Goal: Information Seeking & Learning: Learn about a topic

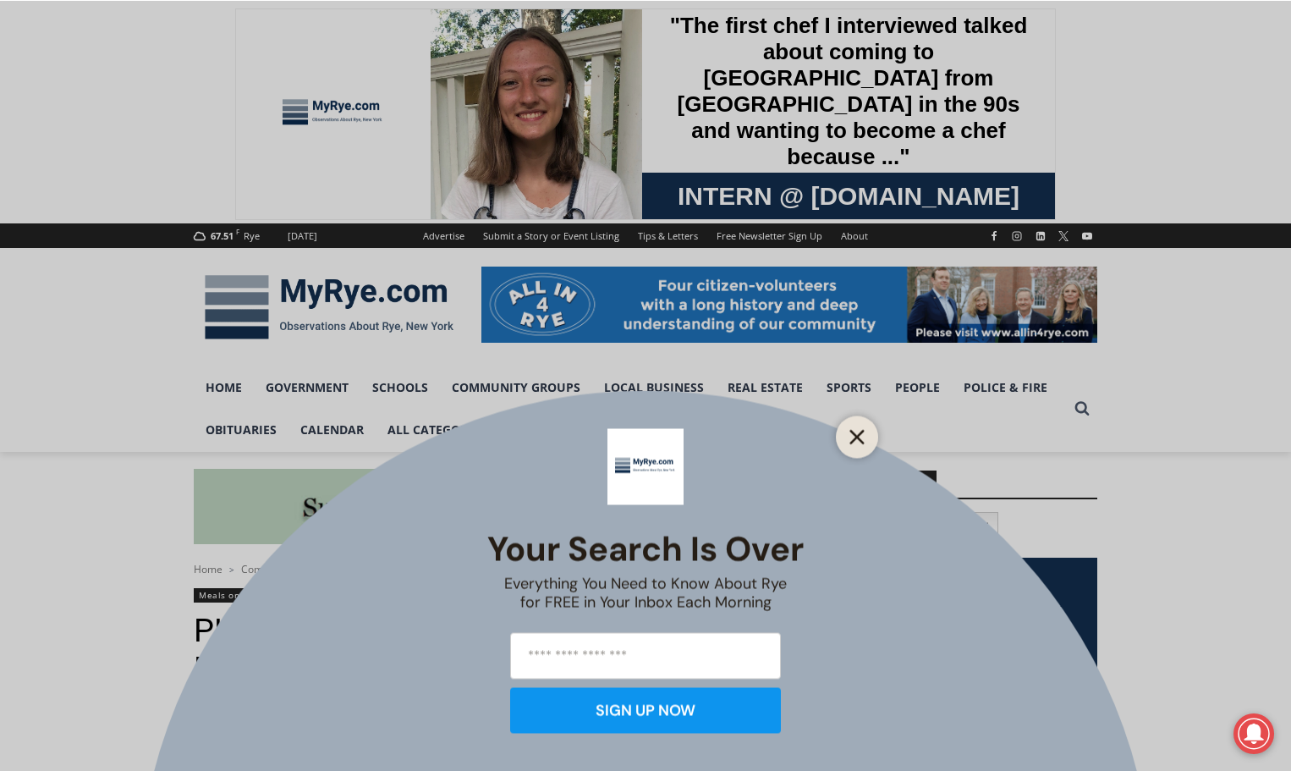
click at [856, 442] on icon "Close" at bounding box center [857, 436] width 15 height 15
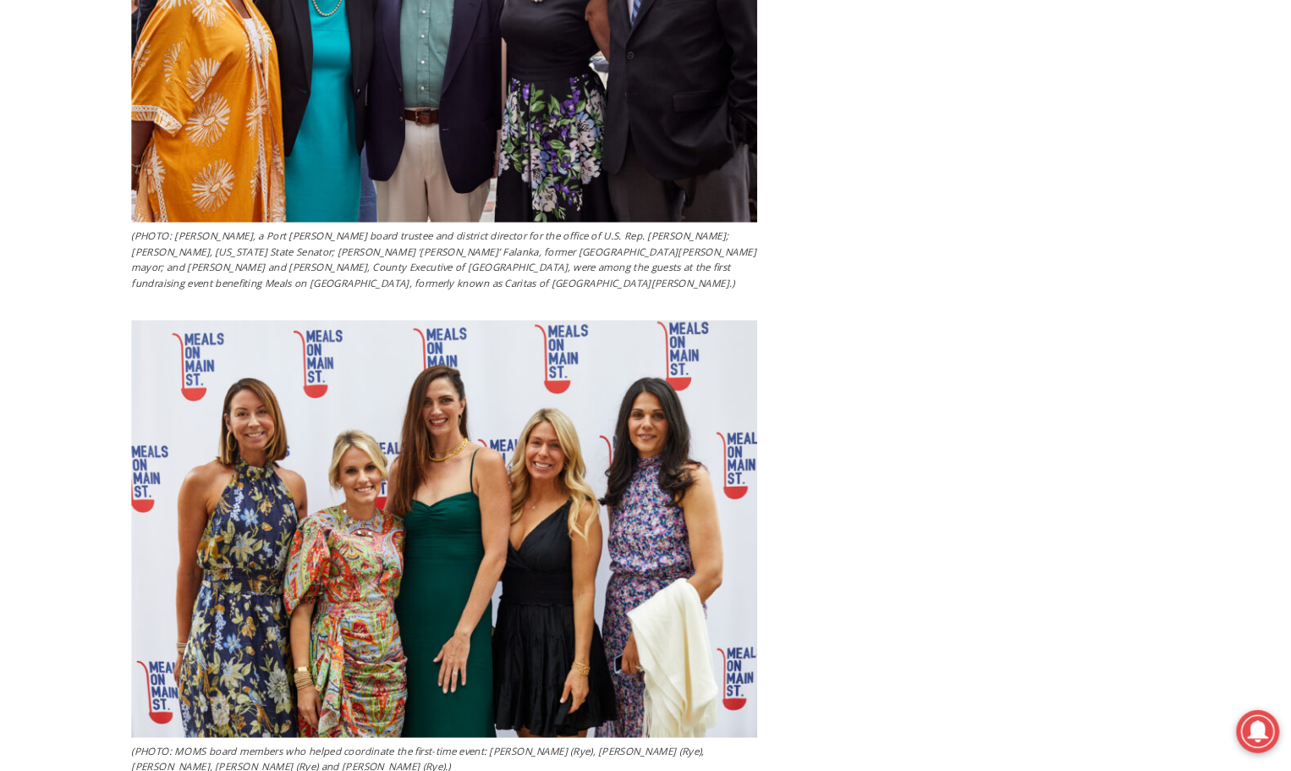
scroll to position [3756, 0]
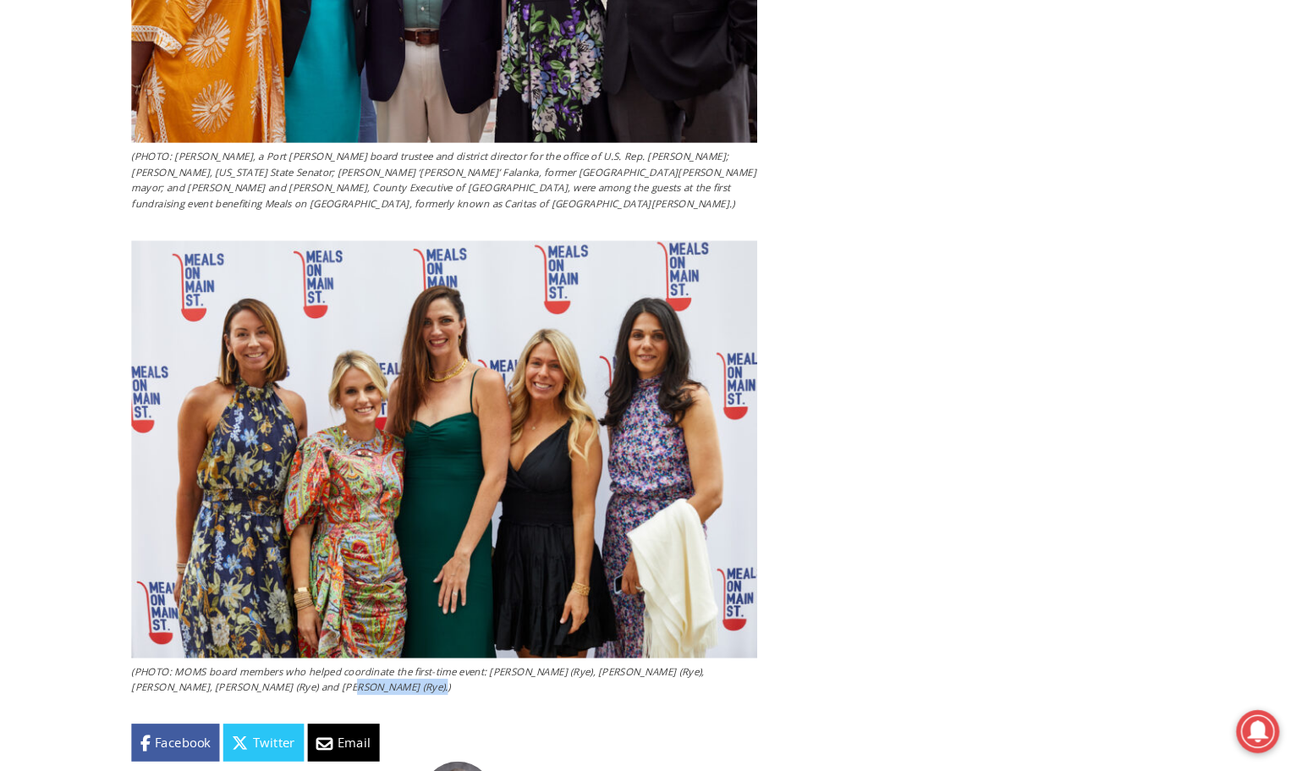
drag, startPoint x: 328, startPoint y: 603, endPoint x: 399, endPoint y: 603, distance: 71.9
click at [399, 669] on figcaption "(PHOTO: MOMS board members who helped coordinate the first-time event: Jennifer…" at bounding box center [488, 684] width 589 height 30
copy figcaption "Tara Castellano"
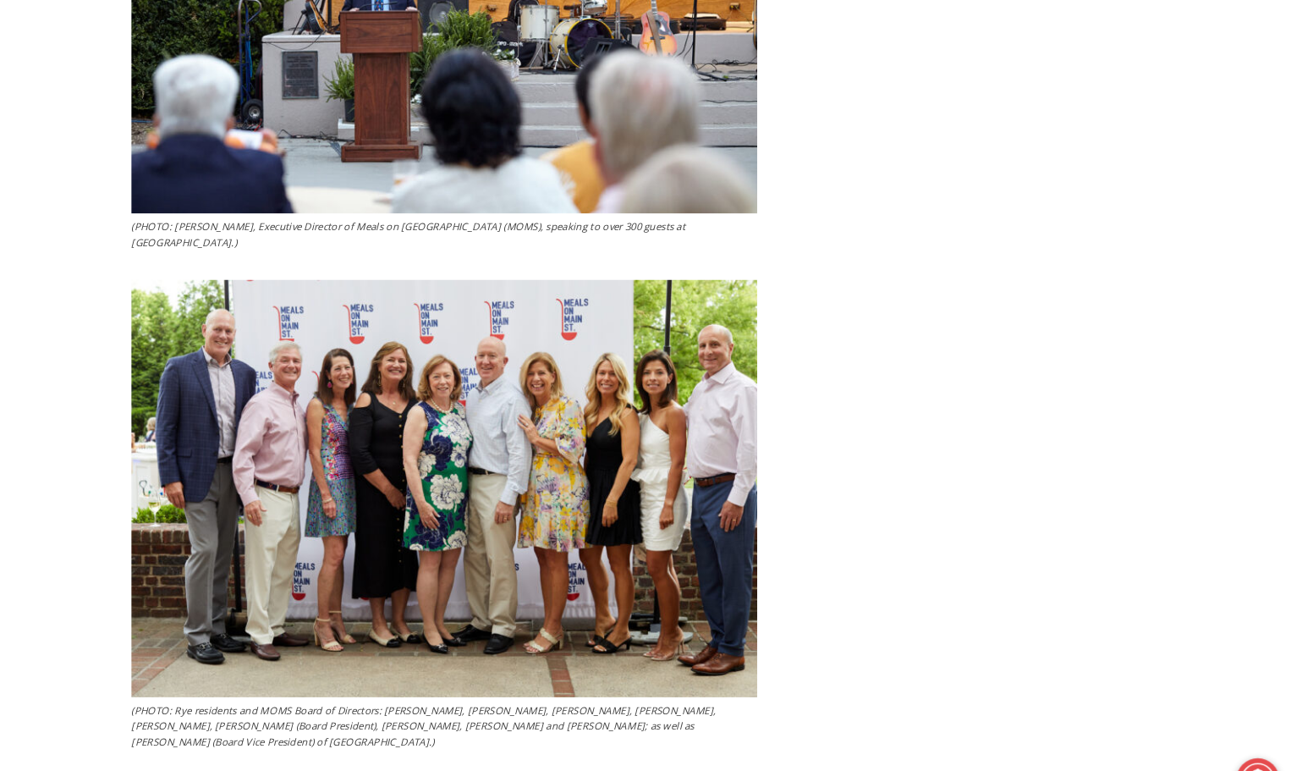
scroll to position [2525, 0]
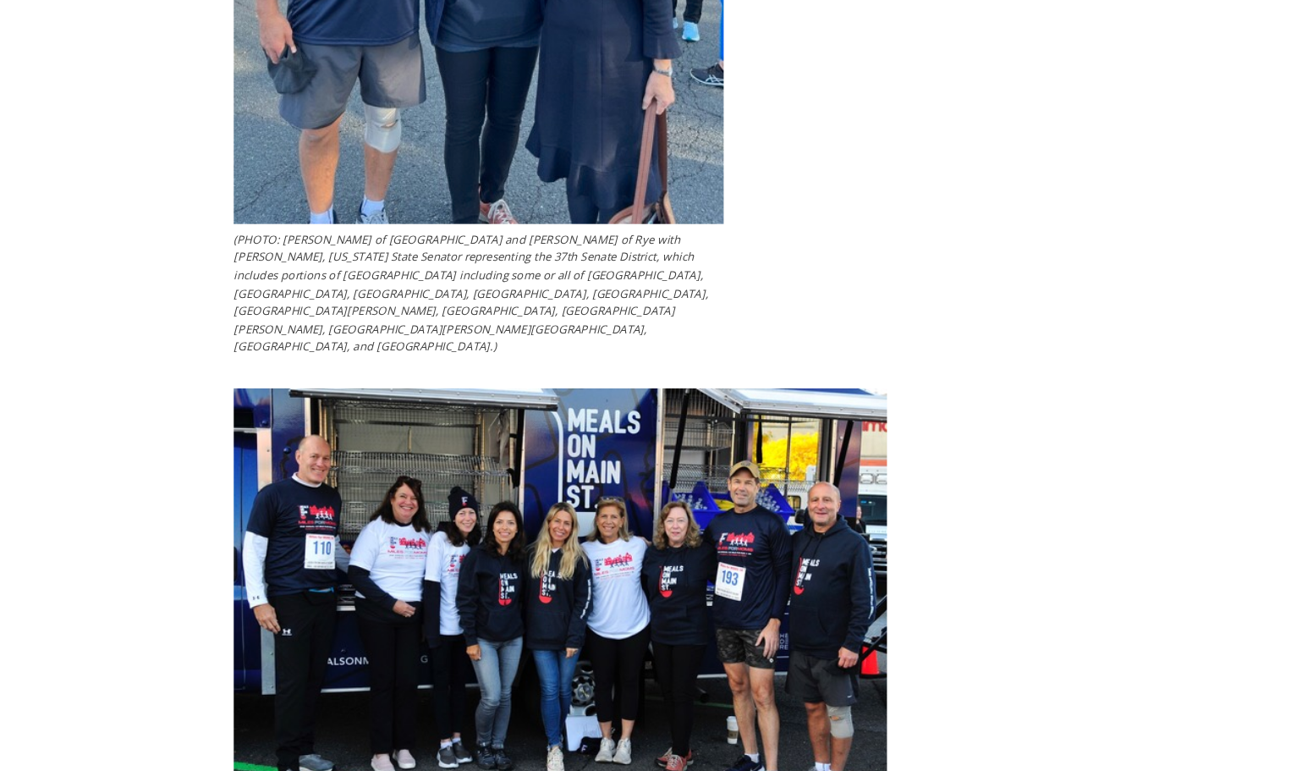
scroll to position [4136, 0]
